Goal: Transaction & Acquisition: Purchase product/service

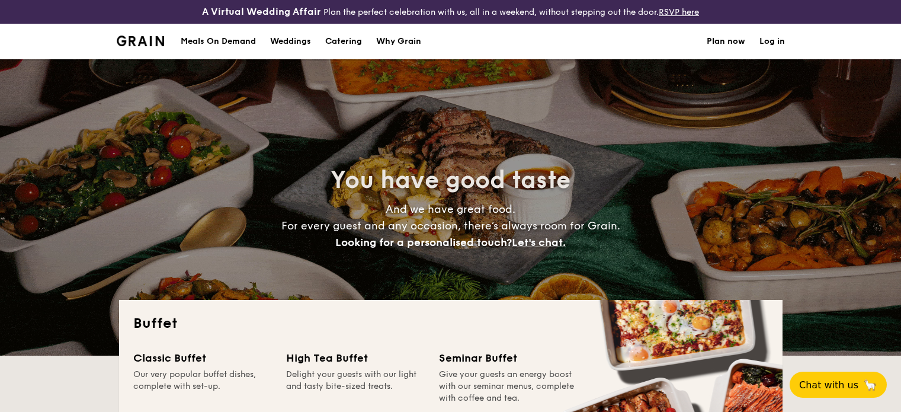
select select
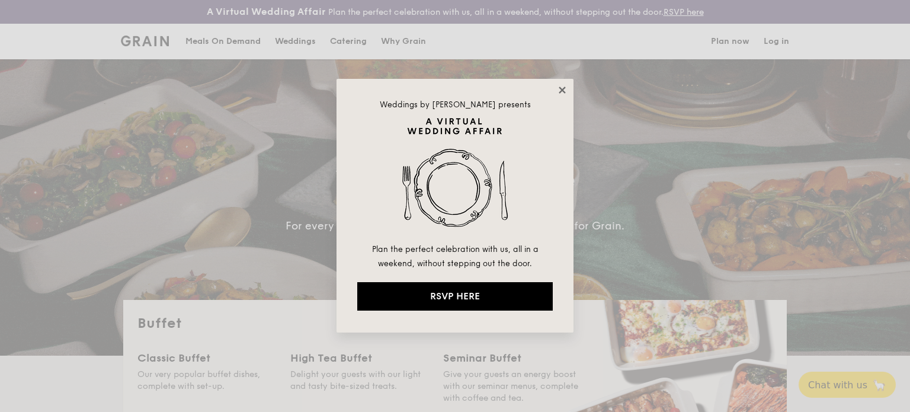
click at [561, 86] on icon at bounding box center [562, 90] width 11 height 11
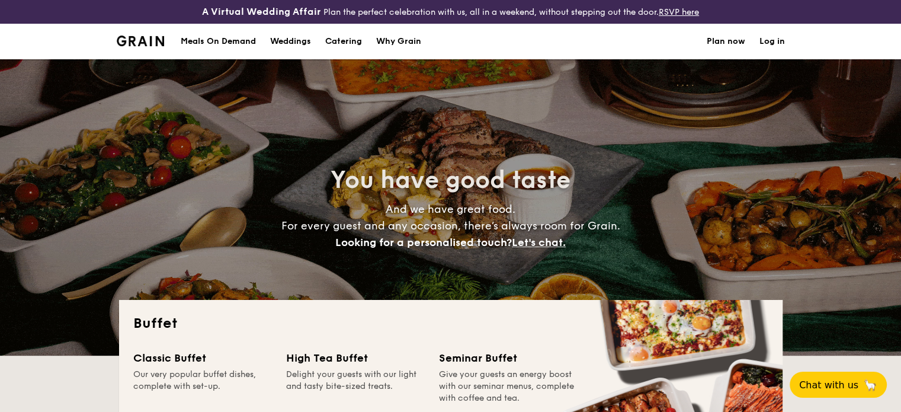
click at [361, 38] on h1 "Catering" at bounding box center [343, 42] width 37 height 36
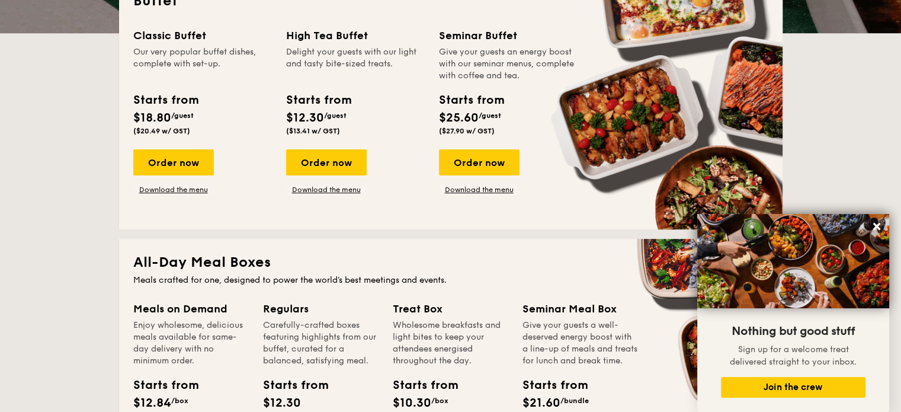
scroll to position [322, 0]
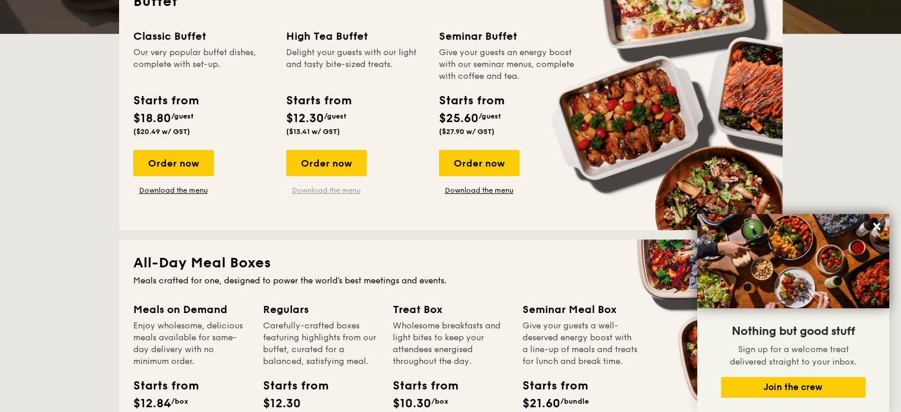
click at [334, 192] on link "Download the menu" at bounding box center [326, 189] width 81 height 9
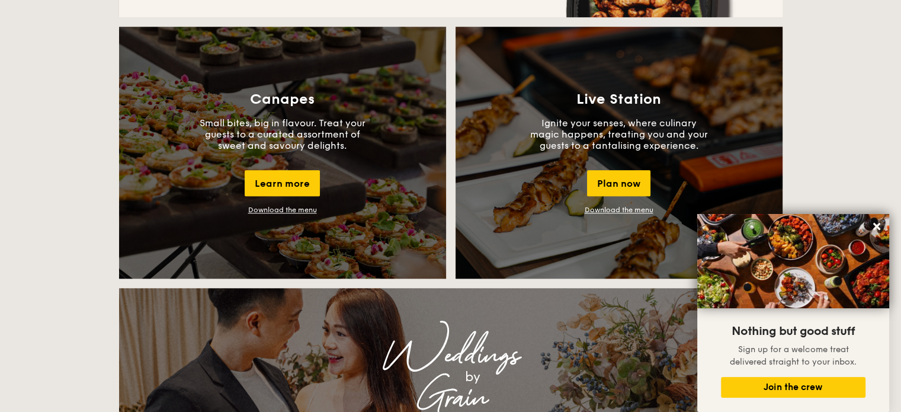
scroll to position [1056, 0]
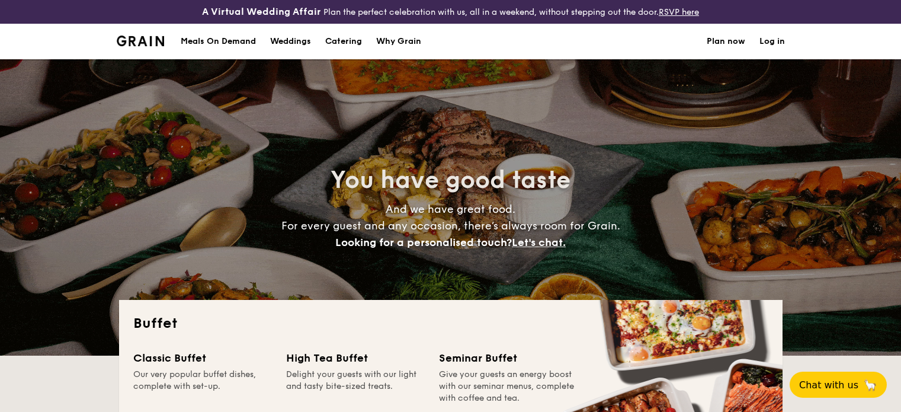
select select
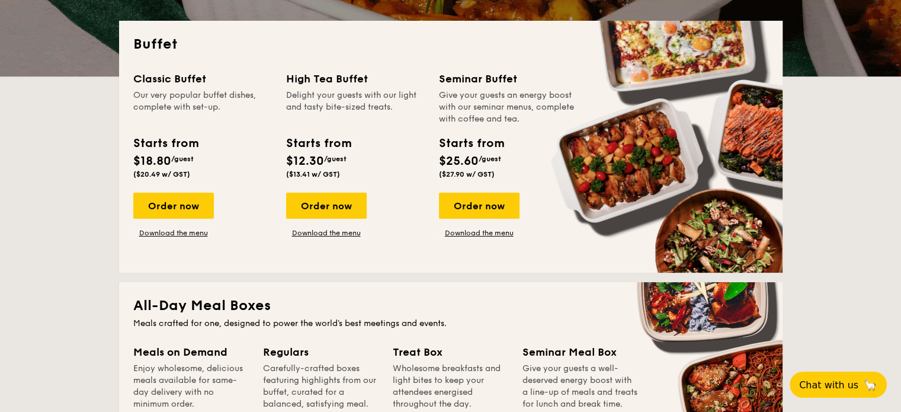
scroll to position [281, 0]
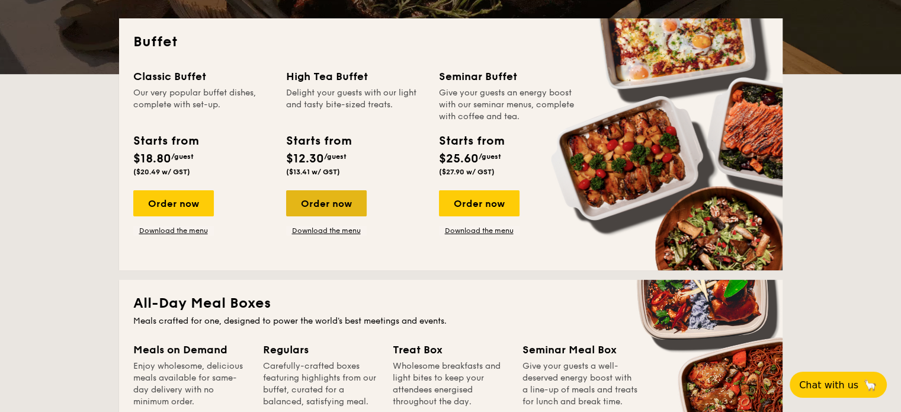
click at [323, 196] on div "Order now" at bounding box center [326, 203] width 81 height 26
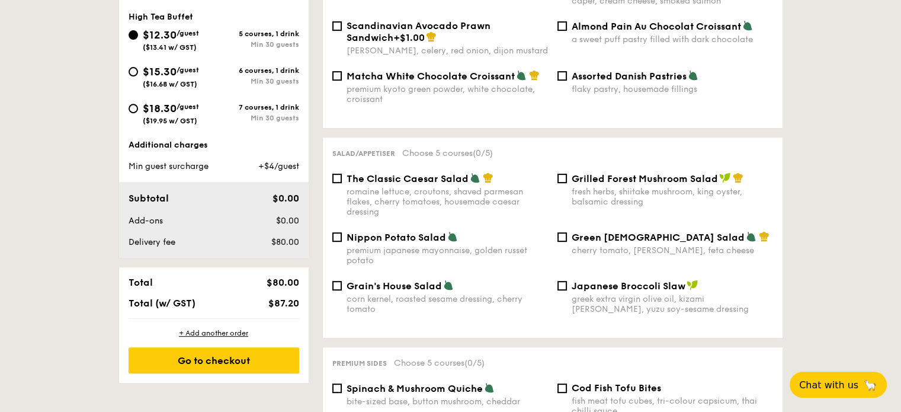
scroll to position [437, 0]
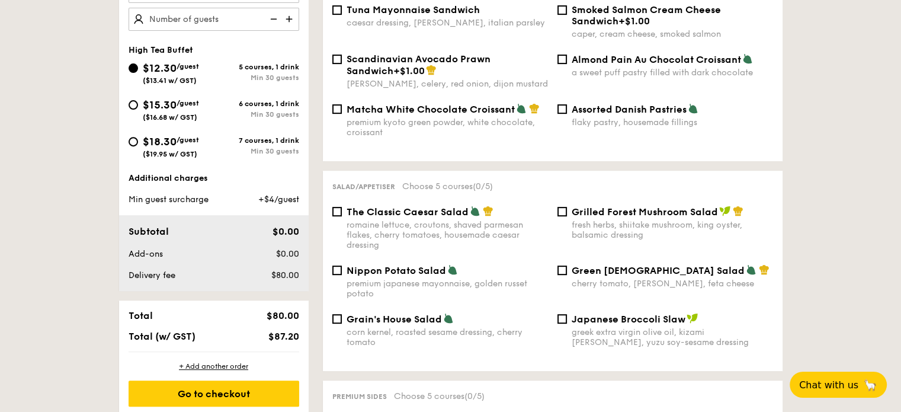
click at [137, 104] on div "$15.30 /guest ($16.68 w/ GST)" at bounding box center [171, 109] width 85 height 25
click at [137, 104] on input "$15.30 /guest ($16.68 w/ GST) 6 courses, 1 drink Min 30 guests" at bounding box center [133, 104] width 9 height 9
radio input "true"
click at [131, 144] on input "$18.30 /guest ($19.95 w/ GST) 7 courses, 1 drink Min 30 guests" at bounding box center [133, 141] width 9 height 9
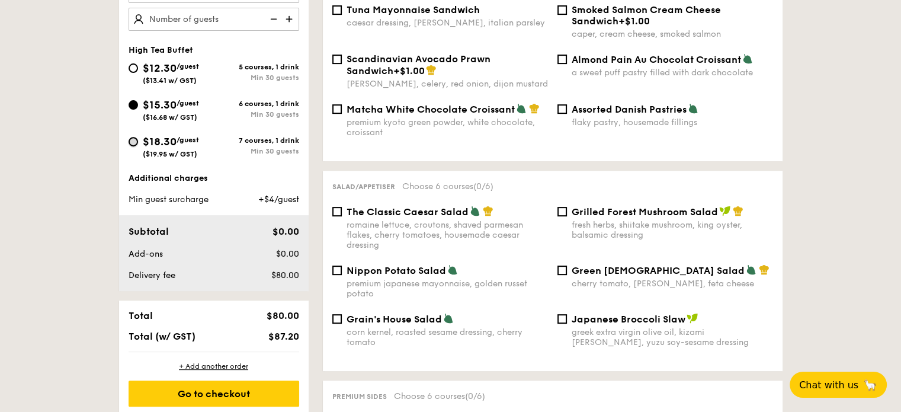
radio input "true"
click at [133, 70] on input "$12.30 /guest ($13.41 w/ GST) 5 courses, 1 drink Min 30 guests" at bounding box center [133, 67] width 9 height 9
radio input "true"
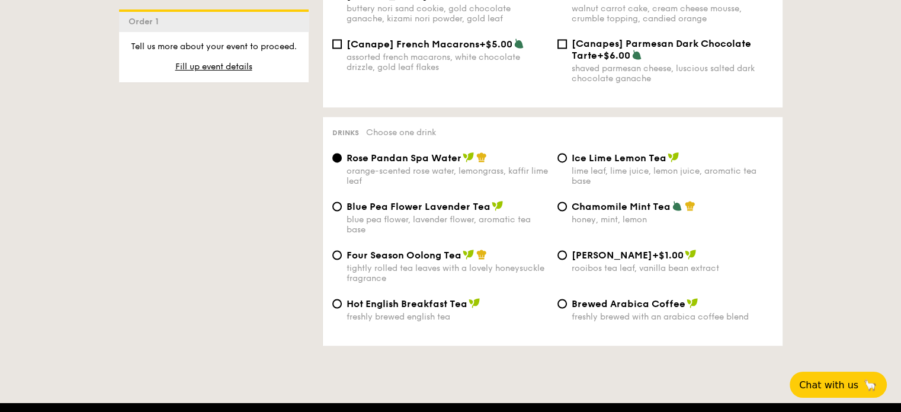
scroll to position [305, 0]
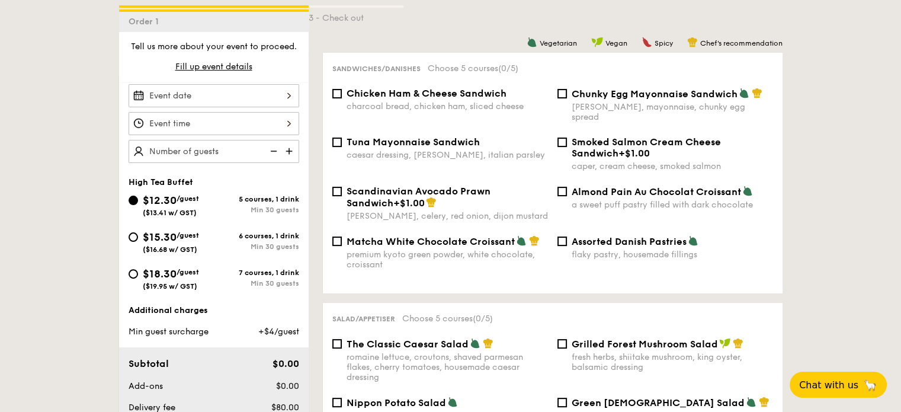
select select
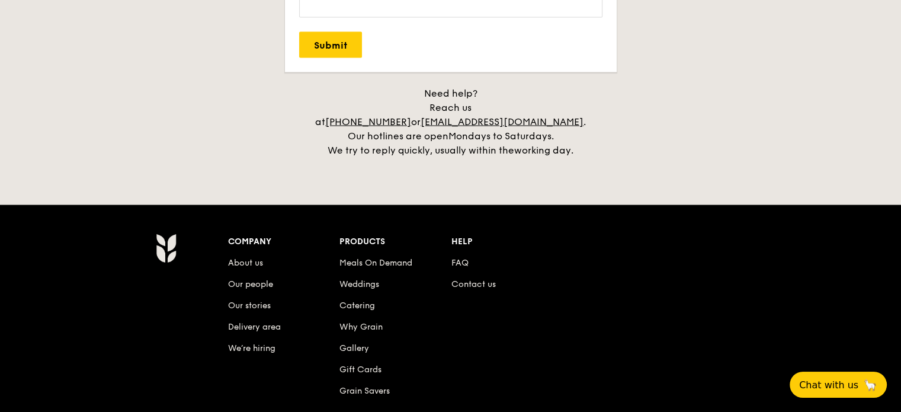
scroll to position [2583, 0]
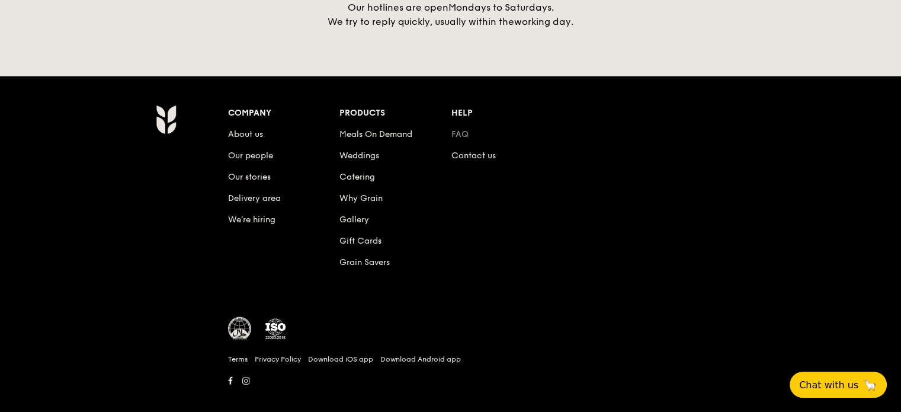
click at [461, 129] on link "FAQ" at bounding box center [459, 134] width 17 height 10
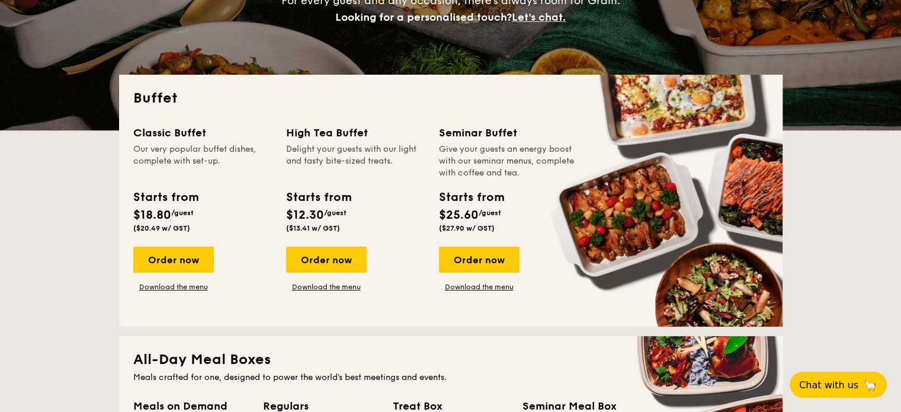
scroll to position [223, 0]
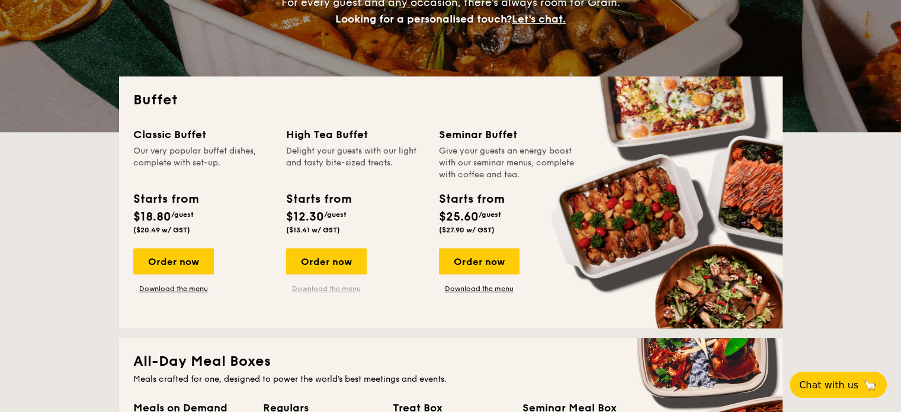
click at [333, 286] on link "Download the menu" at bounding box center [326, 288] width 81 height 9
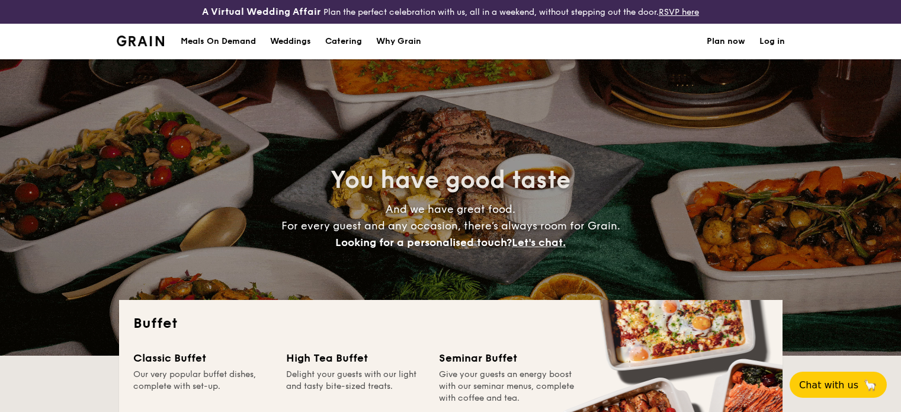
select select
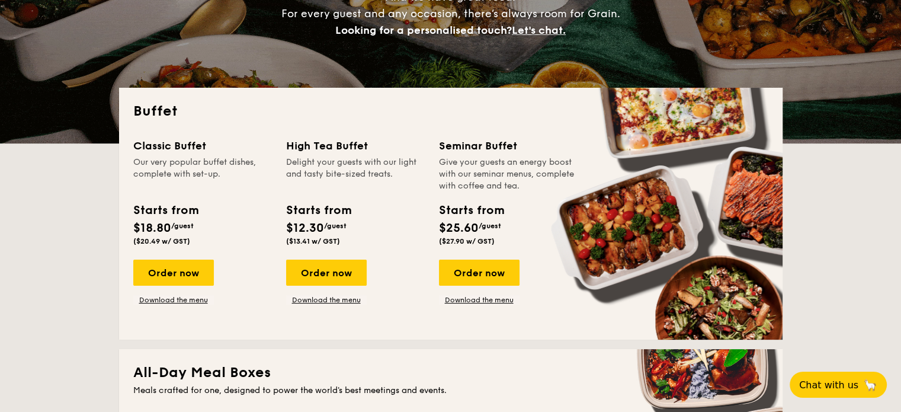
scroll to position [320, 0]
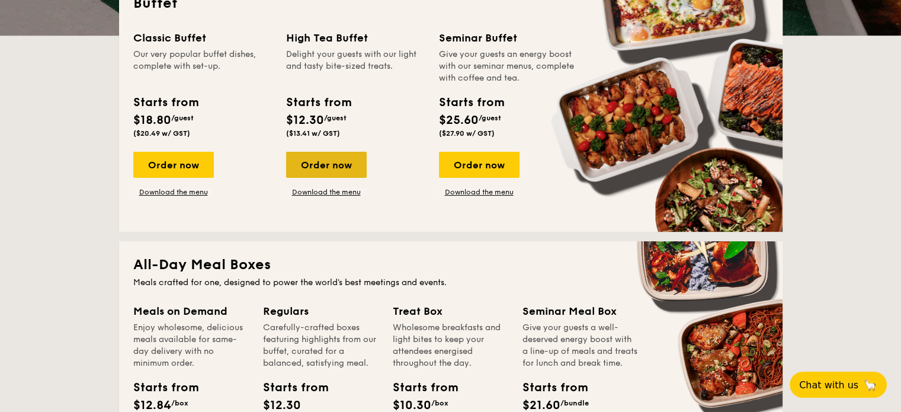
click at [317, 169] on div "Order now" at bounding box center [326, 165] width 81 height 26
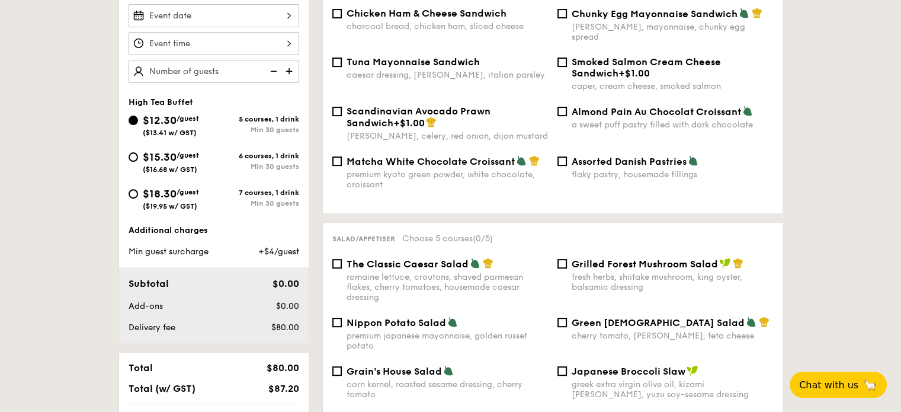
scroll to position [386, 0]
select select
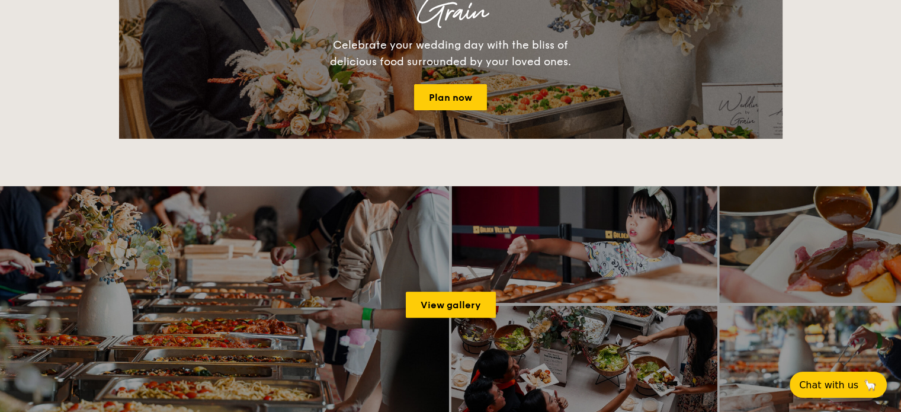
scroll to position [343, 0]
